Goal: Information Seeking & Learning: Learn about a topic

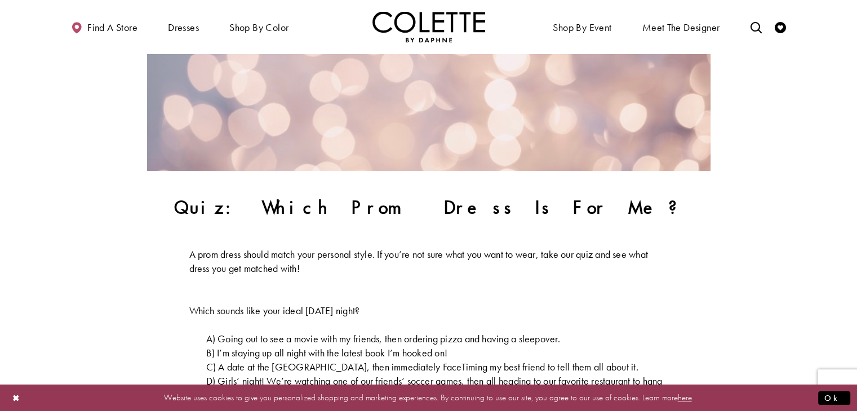
scroll to position [293, 0]
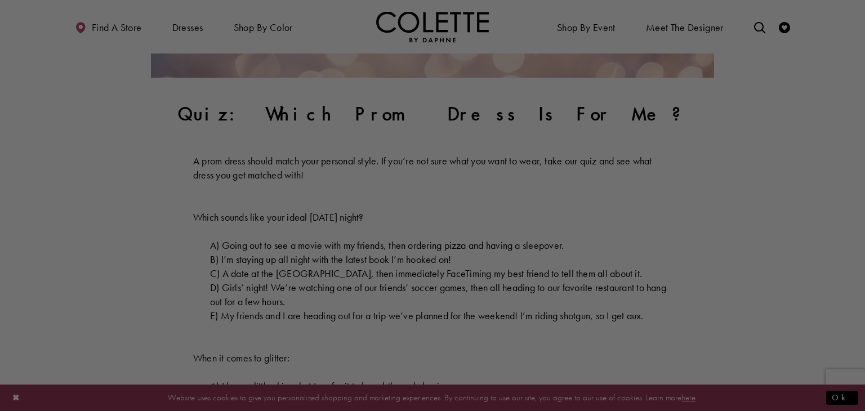
click at [356, 121] on div at bounding box center [437, 207] width 874 height 415
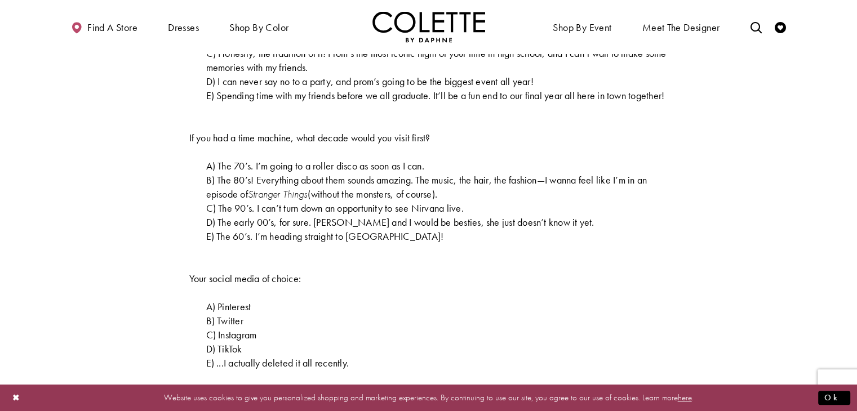
scroll to position [924, 0]
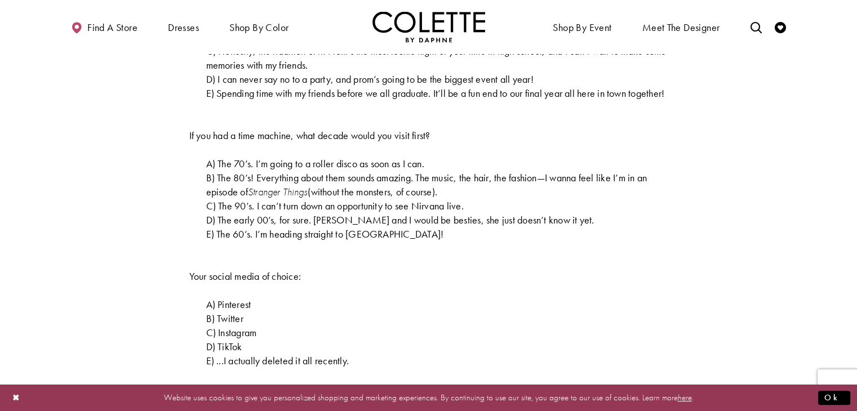
click at [473, 199] on p "B) The 80’s! Everything about them sounds amazing. The music, the hair, the fas…" at bounding box center [428, 185] width 479 height 28
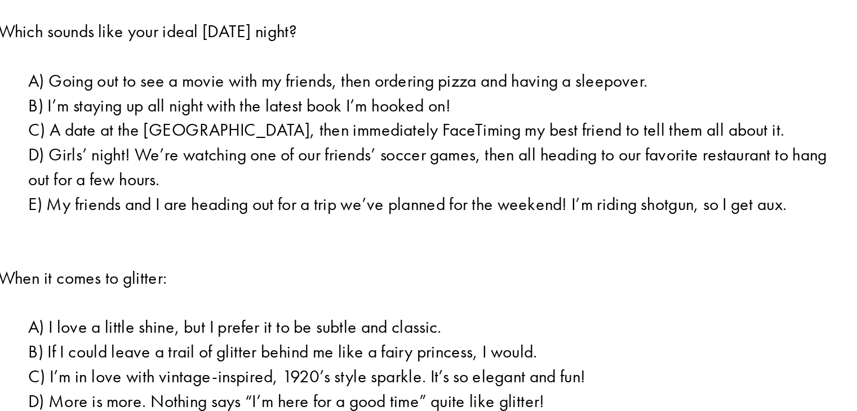
scroll to position [380, 0]
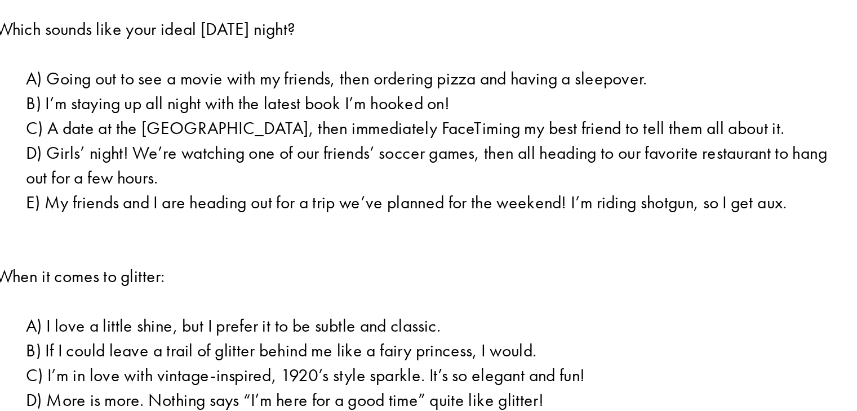
click at [490, 202] on span "D) Girls’ night! We’re watching one of our friends’ soccer games, then all head…" at bounding box center [434, 207] width 456 height 27
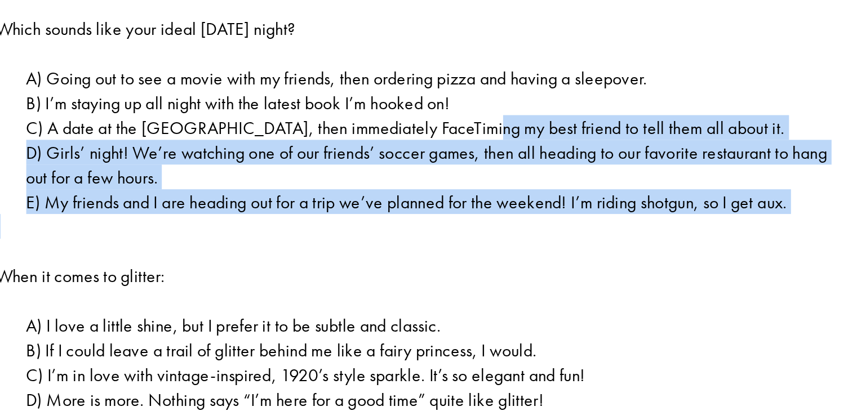
drag, startPoint x: 464, startPoint y: 181, endPoint x: 455, endPoint y: 237, distance: 57.1
click at [455, 237] on p at bounding box center [428, 250] width 479 height 28
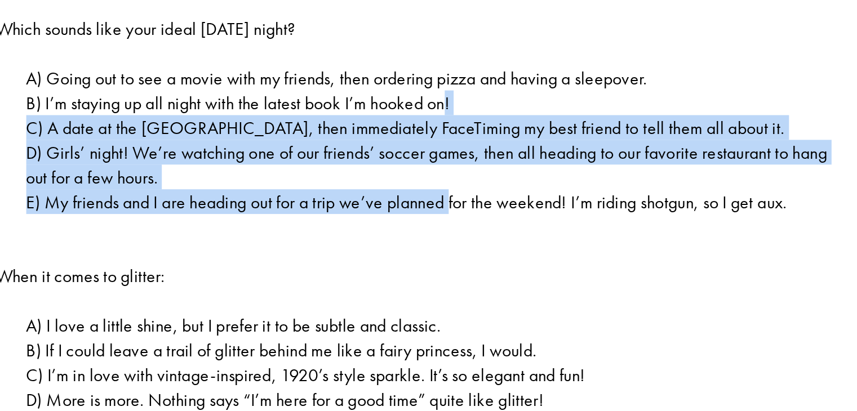
drag, startPoint x: 452, startPoint y: 229, endPoint x: 449, endPoint y: 172, distance: 57.0
click at [448, 172] on span "B) I’m staying up all night with the latest book I’m hooked on!" at bounding box center [327, 172] width 242 height 13
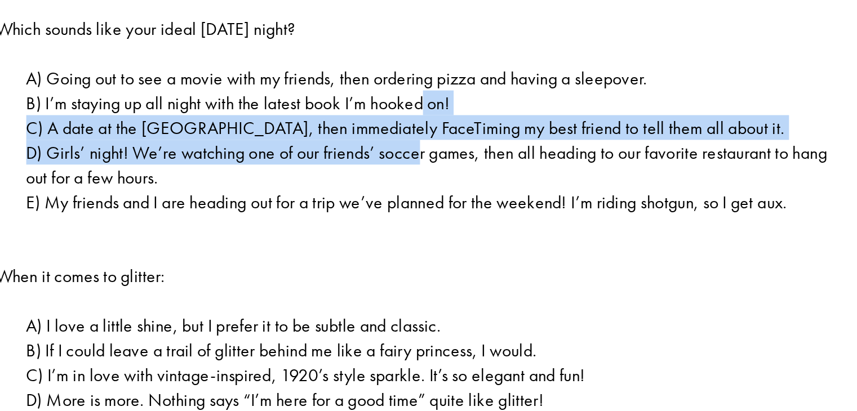
drag, startPoint x: 435, startPoint y: 168, endPoint x: 433, endPoint y: 201, distance: 32.8
click at [433, 201] on span "D) Girls’ night! We’re watching one of our friends’ soccer games, then all head…" at bounding box center [434, 207] width 456 height 27
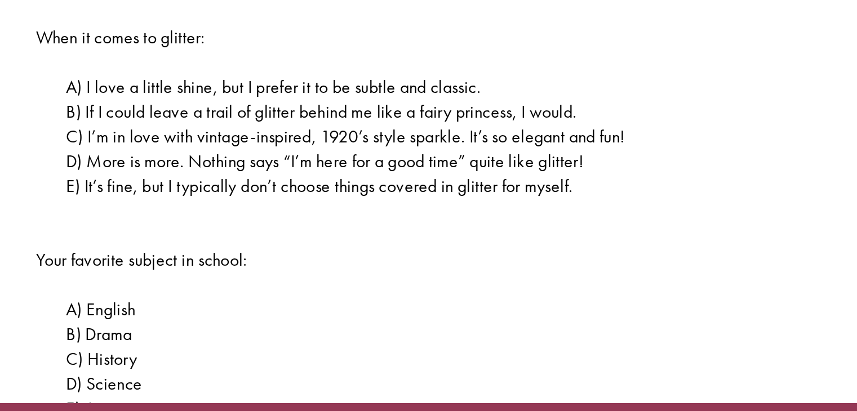
scroll to position [475, 0]
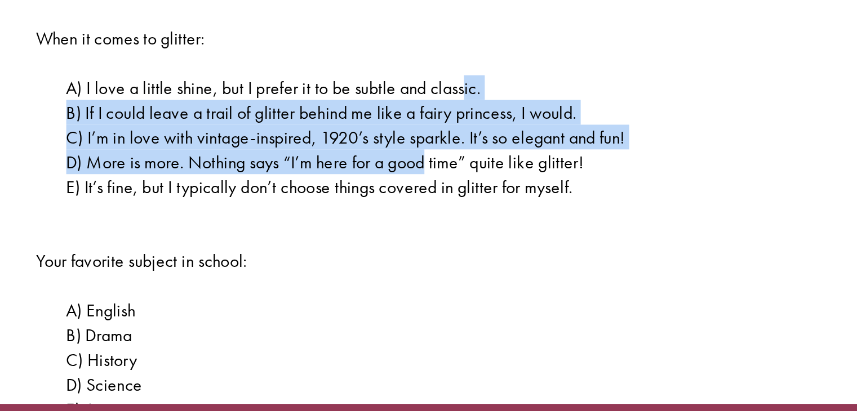
drag, startPoint x: 435, startPoint y: 207, endPoint x: 416, endPoint y: 249, distance: 46.1
click at [416, 249] on span "D) More is more. Nothing says “I’m here for a good time” quite like glitter!" at bounding box center [353, 246] width 295 height 13
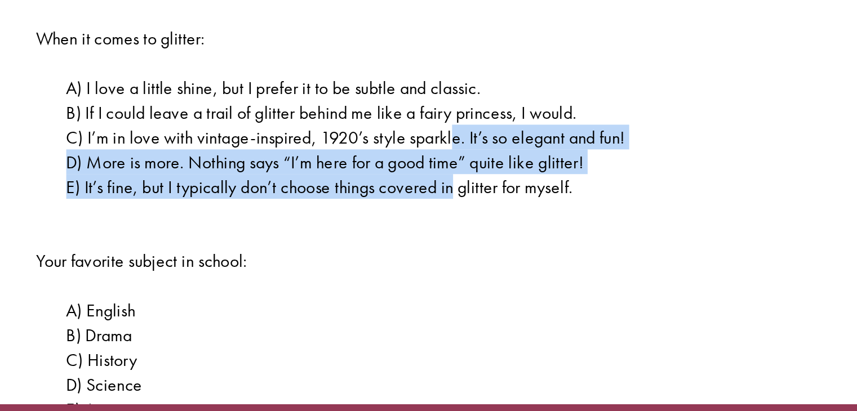
drag, startPoint x: 430, startPoint y: 261, endPoint x: 430, endPoint y: 233, distance: 28.2
click at [430, 233] on span "C) I’m in love with vintage-inspired, 1920’s style sparkle. It’s so elegant and…" at bounding box center [365, 232] width 318 height 13
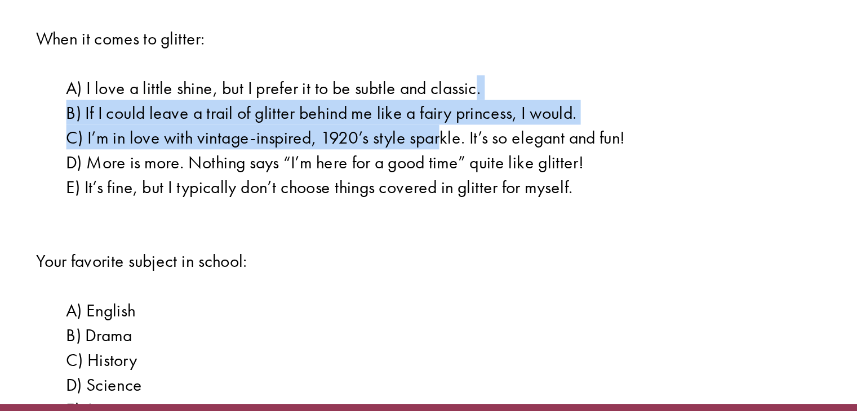
drag, startPoint x: 420, startPoint y: 228, endPoint x: 442, endPoint y: 208, distance: 28.7
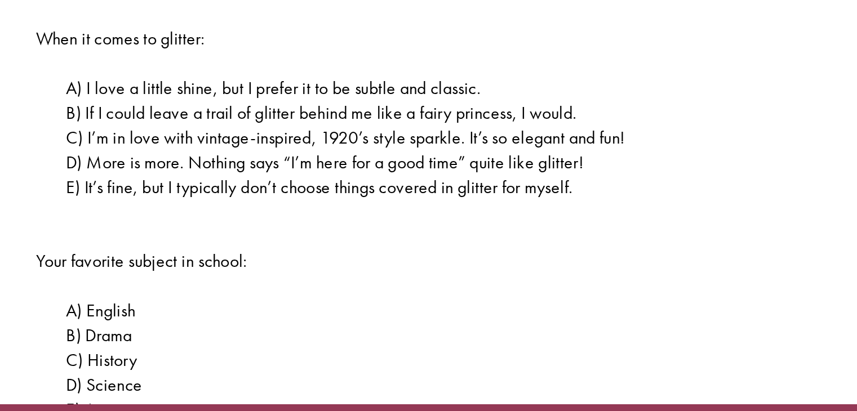
click at [430, 249] on span "D) More is more. Nothing says “I’m here for a good time” quite like glitter!" at bounding box center [353, 246] width 295 height 13
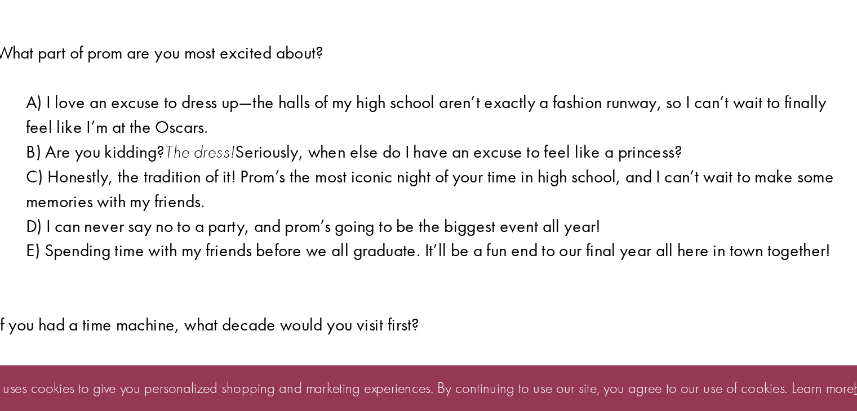
scroll to position [700, 0]
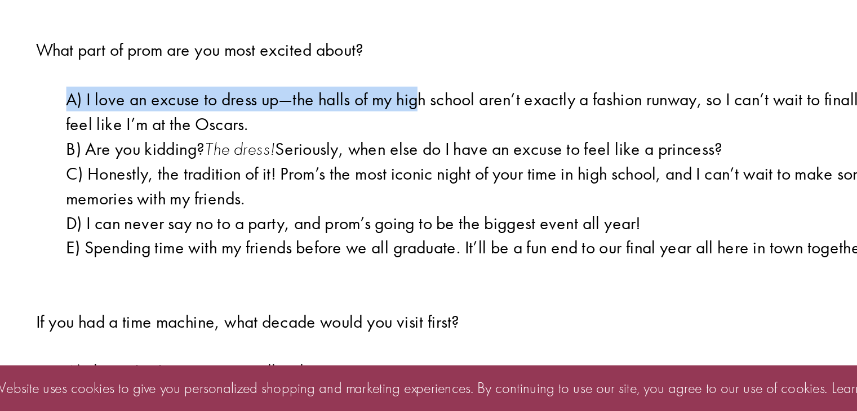
drag, startPoint x: 411, startPoint y: 234, endPoint x: 417, endPoint y: 220, distance: 15.4
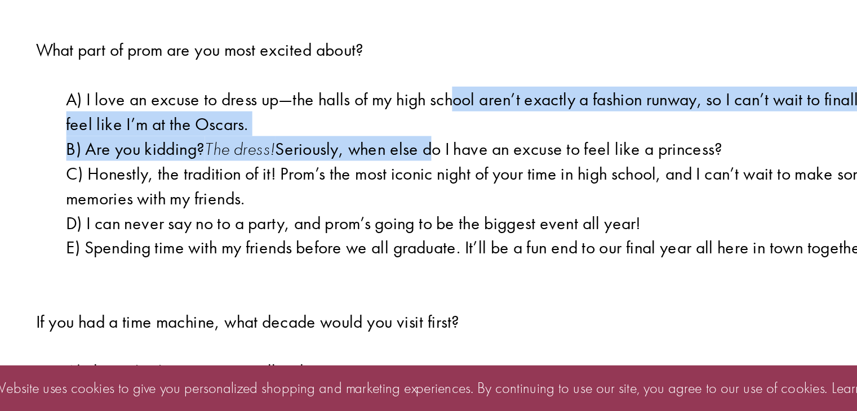
drag, startPoint x: 419, startPoint y: 257, endPoint x: 430, endPoint y: 233, distance: 27.0
click at [430, 233] on span "A) I love an excuse to dress up—the halls of my high school aren’t exactly a fa…" at bounding box center [434, 239] width 456 height 27
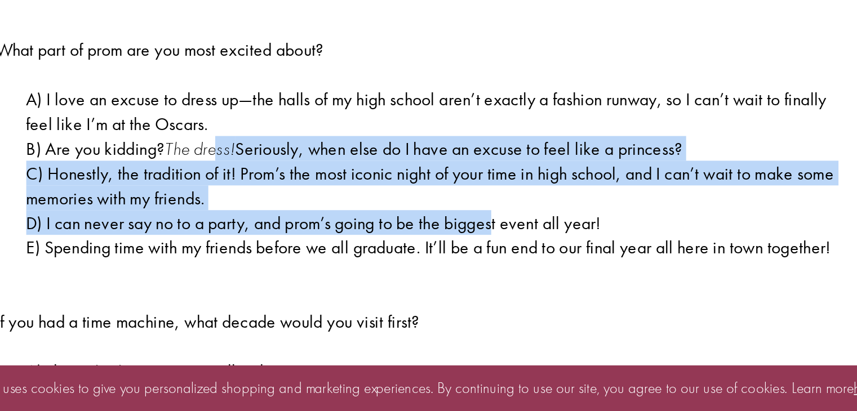
drag, startPoint x: 317, startPoint y: 266, endPoint x: 479, endPoint y: 298, distance: 165.4
click at [477, 291] on p "C) Honestly, the tradition of it! Prom’s the most iconic night of your time in …" at bounding box center [428, 282] width 479 height 28
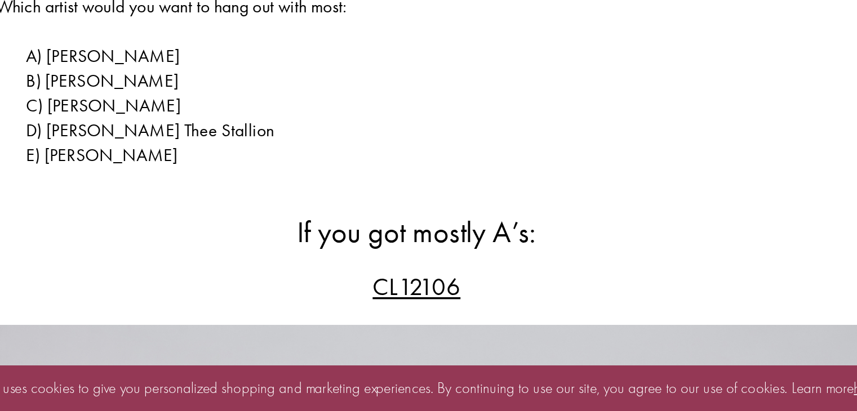
scroll to position [1150, 0]
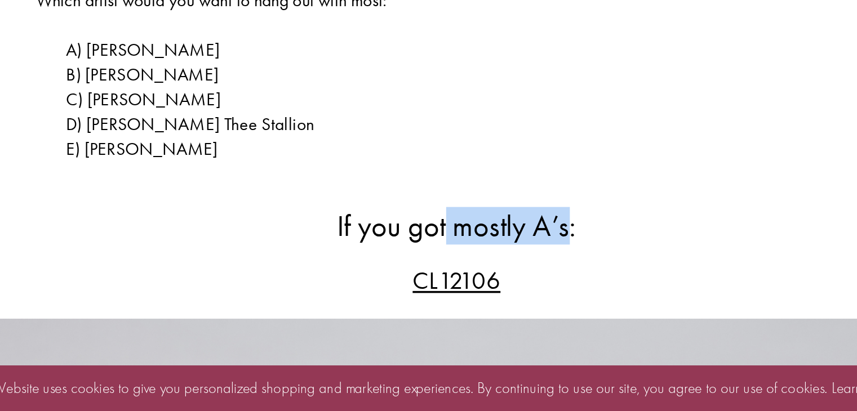
drag, startPoint x: 423, startPoint y: 324, endPoint x: 496, endPoint y: 310, distance: 74.0
click at [496, 310] on h2 "If you got mostly A’s:" at bounding box center [428, 305] width 479 height 19
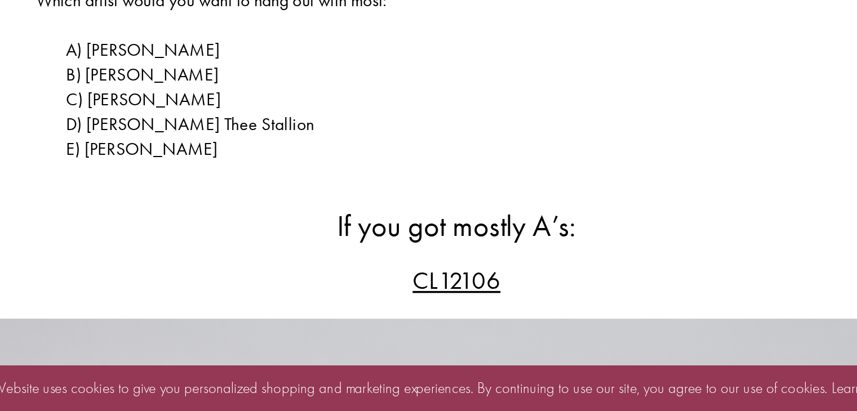
drag, startPoint x: 496, startPoint y: 310, endPoint x: 461, endPoint y: 311, distance: 34.9
click at [461, 311] on span "If you got mostly A’s:" at bounding box center [428, 305] width 136 height 21
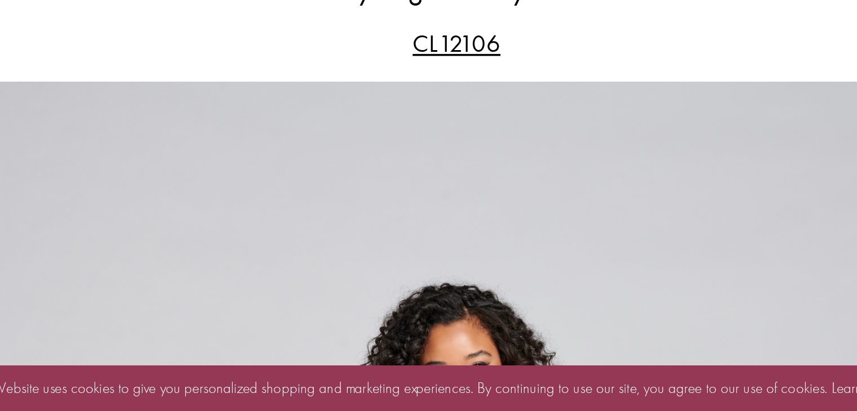
scroll to position [1285, 0]
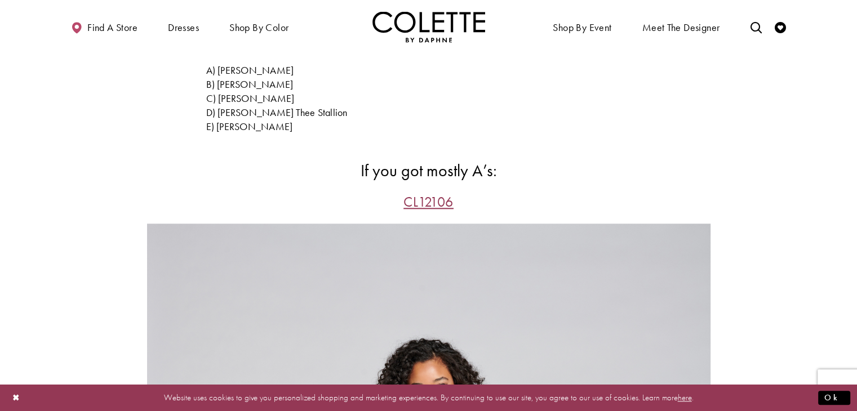
click at [434, 211] on span "CL12106" at bounding box center [428, 202] width 50 height 19
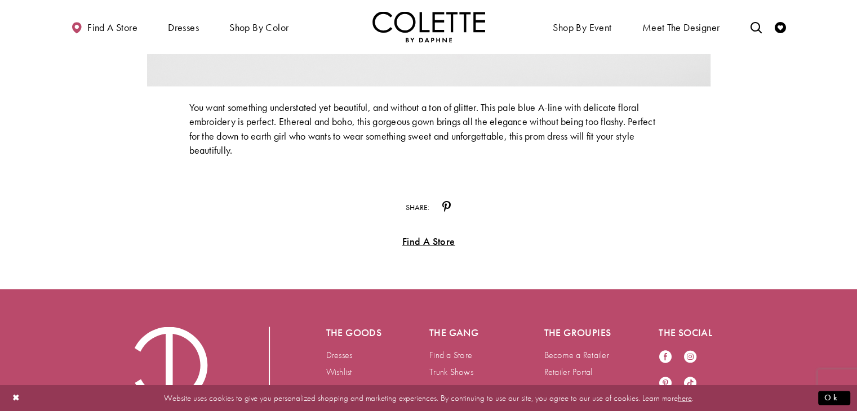
scroll to position [6292, 0]
